Goal: Task Accomplishment & Management: Manage account settings

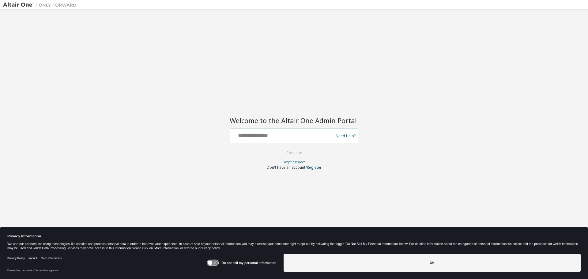
click at [261, 138] on input "text" at bounding box center [283, 134] width 100 height 9
type input "**********"
click at [293, 149] on button "Continue" at bounding box center [294, 152] width 28 height 9
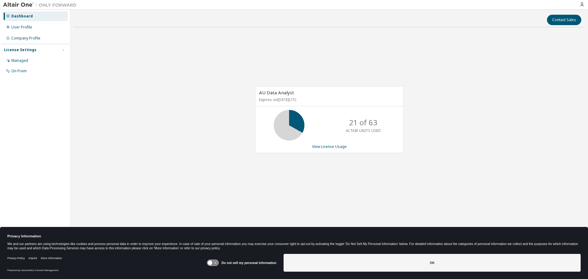
click at [216, 198] on div "AU Data Analyst Expires on May 28, 2026 UTC 21 of 63 ALTAIR UNITS USED View Lic…" at bounding box center [330, 122] width 512 height 181
click at [325, 146] on link "View License Usage" at bounding box center [329, 146] width 35 height 5
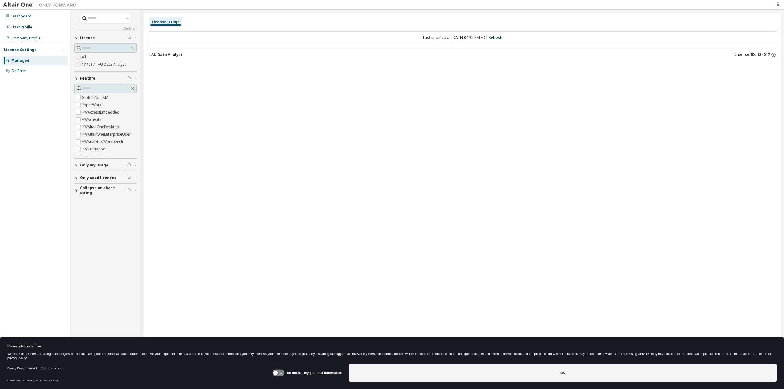
click at [588, 3] on icon "button" at bounding box center [778, 4] width 5 height 5
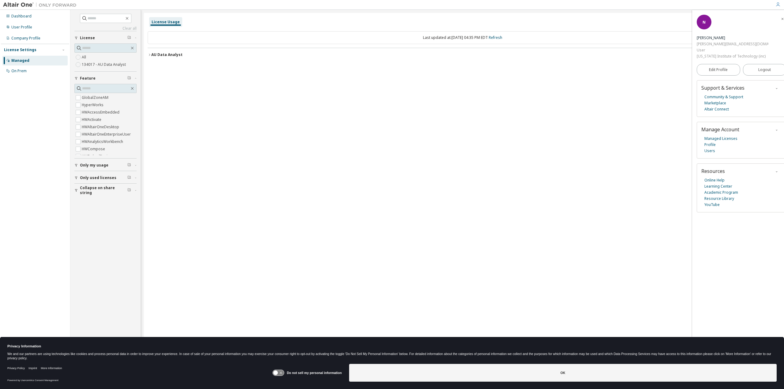
click at [105, 36] on div "License" at bounding box center [107, 38] width 55 height 5
click at [92, 40] on span "License" at bounding box center [87, 38] width 15 height 5
click at [94, 66] on label "134017 - AU Data Analyst" at bounding box center [104, 64] width 45 height 7
click at [150, 54] on icon "button" at bounding box center [150, 55] width 4 height 4
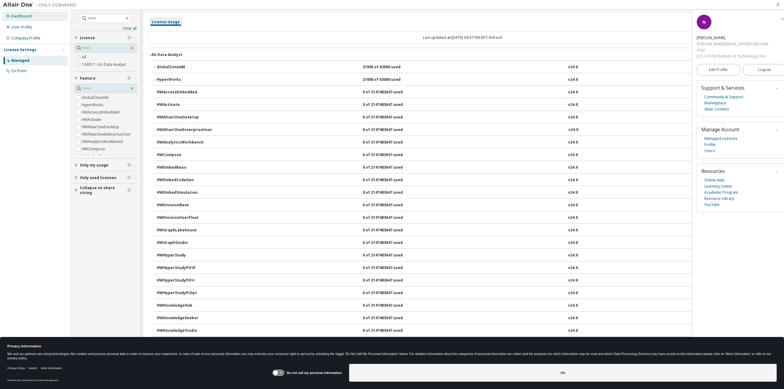
click at [39, 17] on div "Dashboard" at bounding box center [34, 16] width 65 height 10
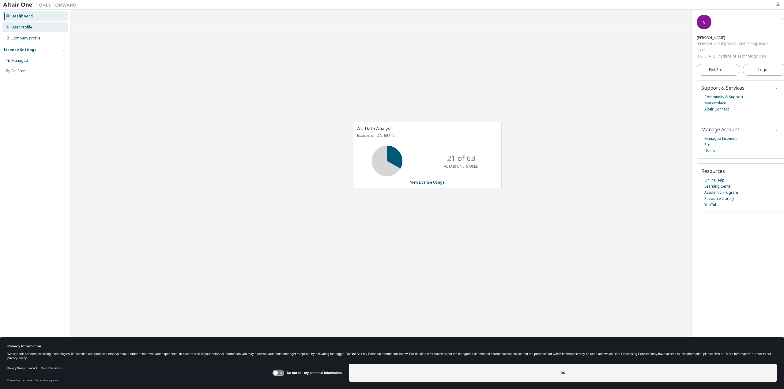
click at [33, 27] on div "User Profile" at bounding box center [34, 27] width 65 height 10
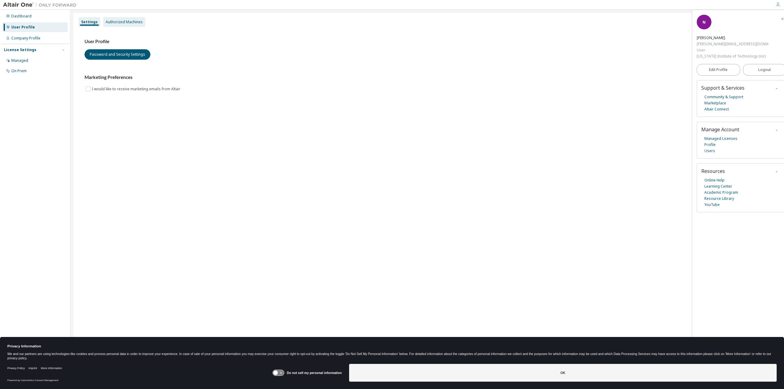
click at [130, 22] on div "Authorized Machines" at bounding box center [124, 22] width 37 height 5
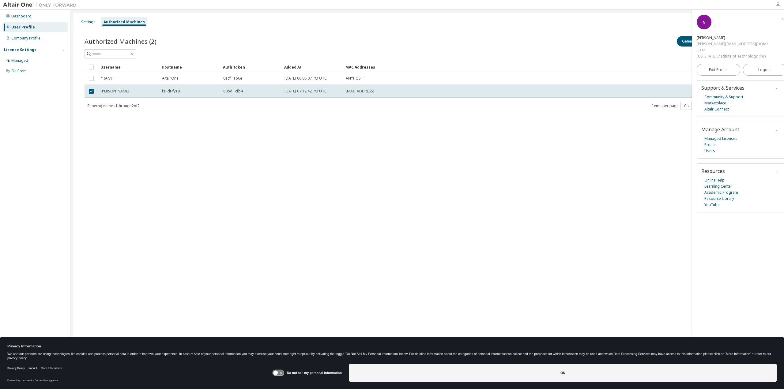
click at [588, 19] on icon "button" at bounding box center [783, 19] width 4 height 4
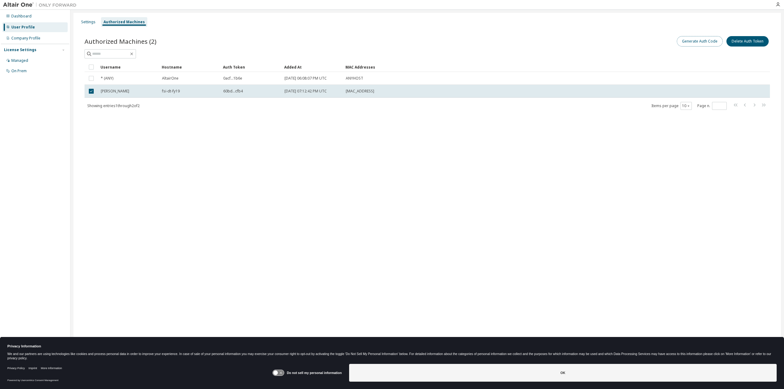
click at [588, 43] on button "Generate Auth Code" at bounding box center [700, 41] width 46 height 10
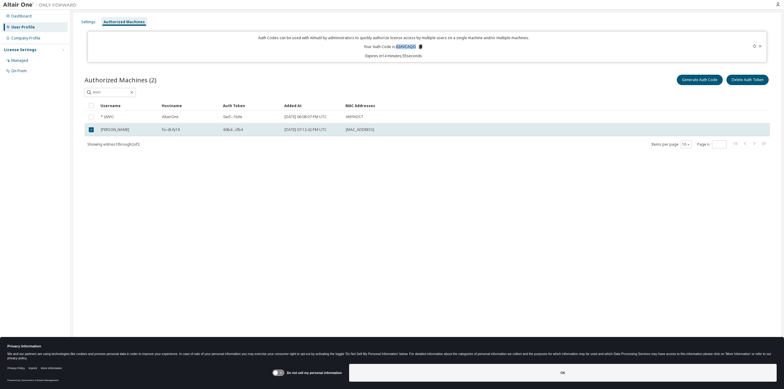
drag, startPoint x: 399, startPoint y: 46, endPoint x: 415, endPoint y: 45, distance: 15.3
click at [415, 45] on p "Your Auth Code is: 62AVCAQO" at bounding box center [393, 47] width 59 height 6
